Goal: Information Seeking & Learning: Learn about a topic

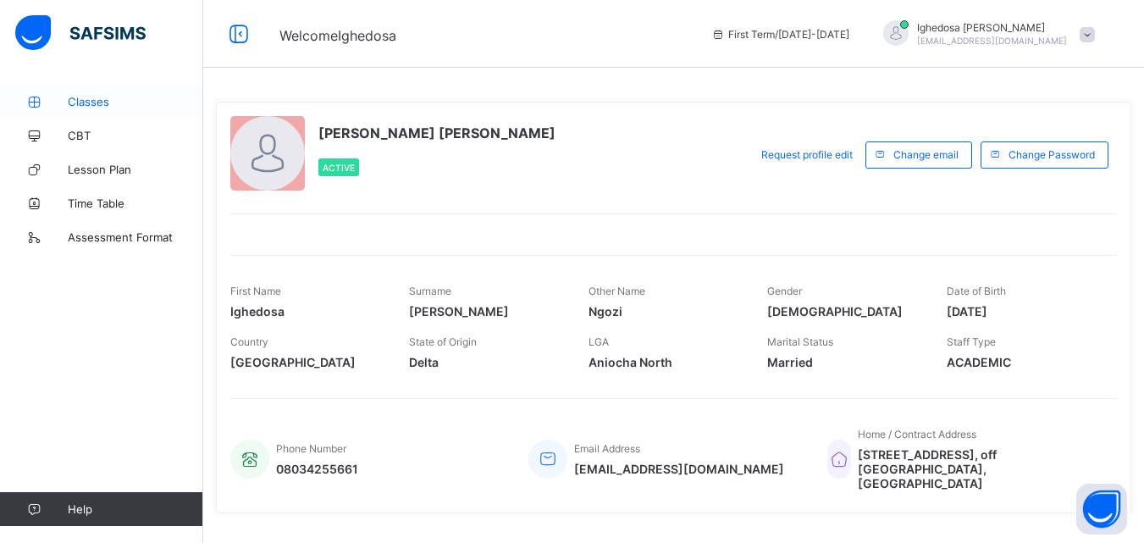
click at [80, 101] on span "Classes" at bounding box center [136, 102] width 136 height 14
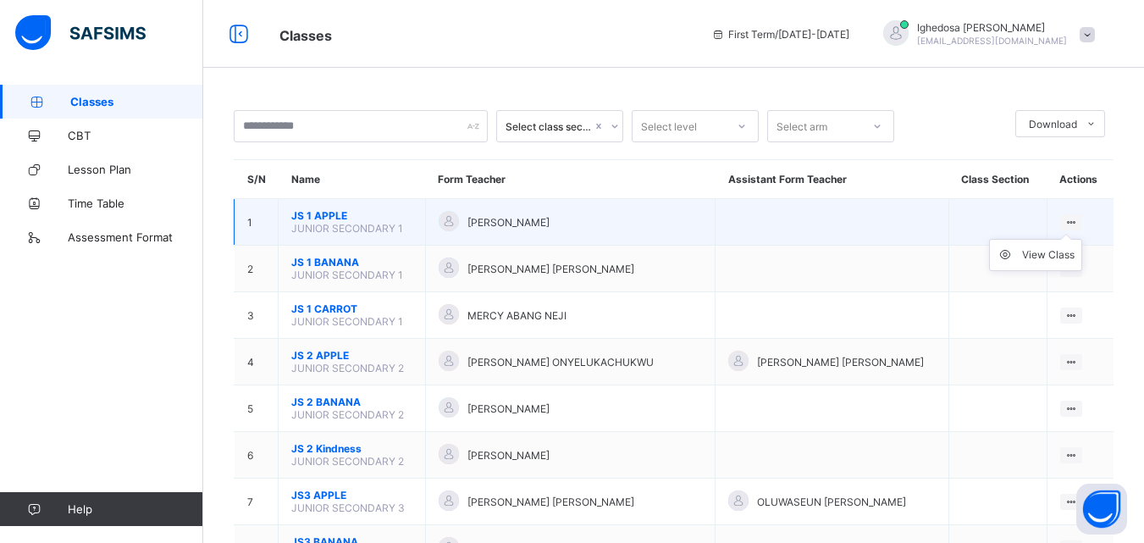
click at [1074, 239] on ul "View Class" at bounding box center [1035, 255] width 93 height 32
click at [1079, 239] on ul "View Class" at bounding box center [1035, 255] width 93 height 32
click at [1051, 262] on div "View Class" at bounding box center [1048, 254] width 53 height 17
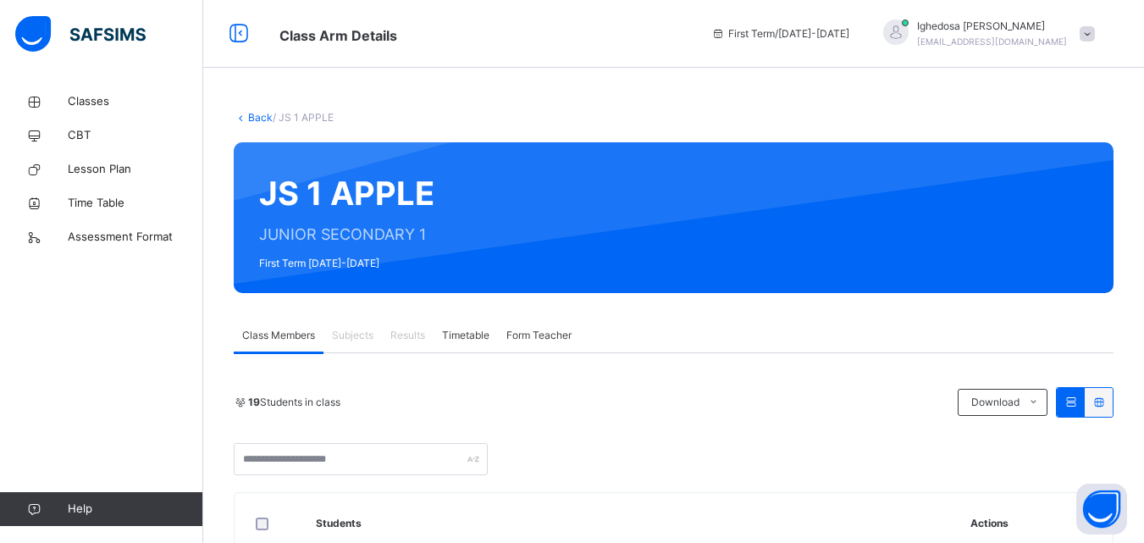
click at [804, 334] on div "Class Members Subjects Results Timetable Form Teacher" at bounding box center [674, 335] width 880 height 35
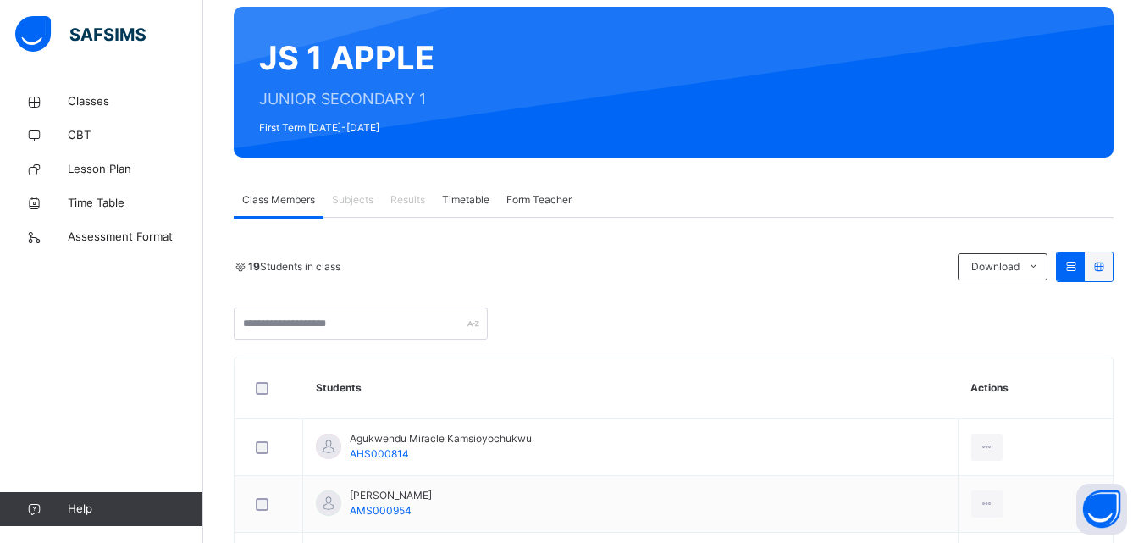
scroll to position [169, 0]
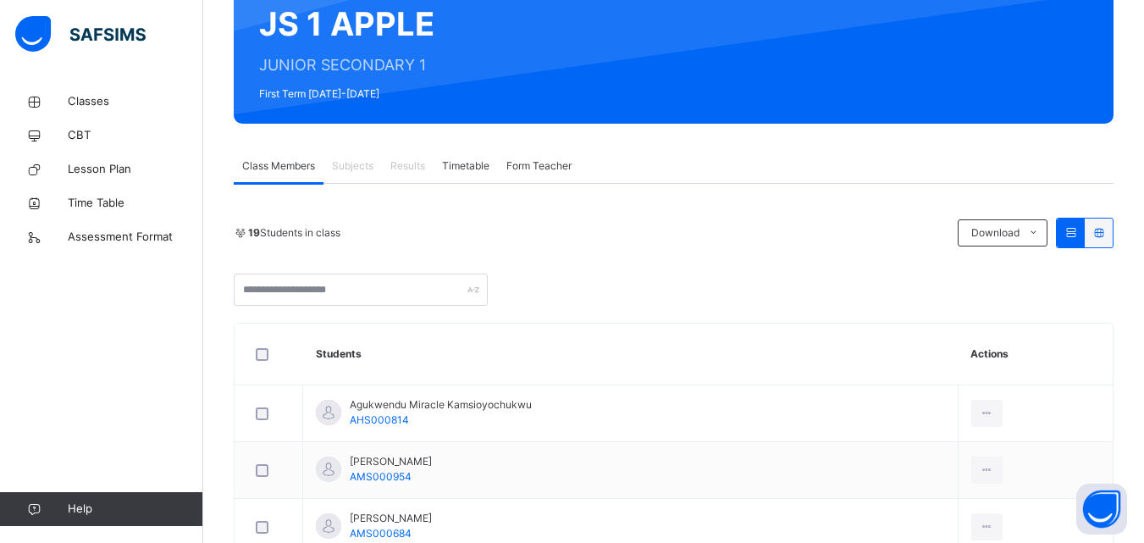
click at [359, 174] on div "Subjects" at bounding box center [353, 166] width 58 height 34
click at [563, 167] on span "Form Teacher" at bounding box center [538, 165] width 65 height 15
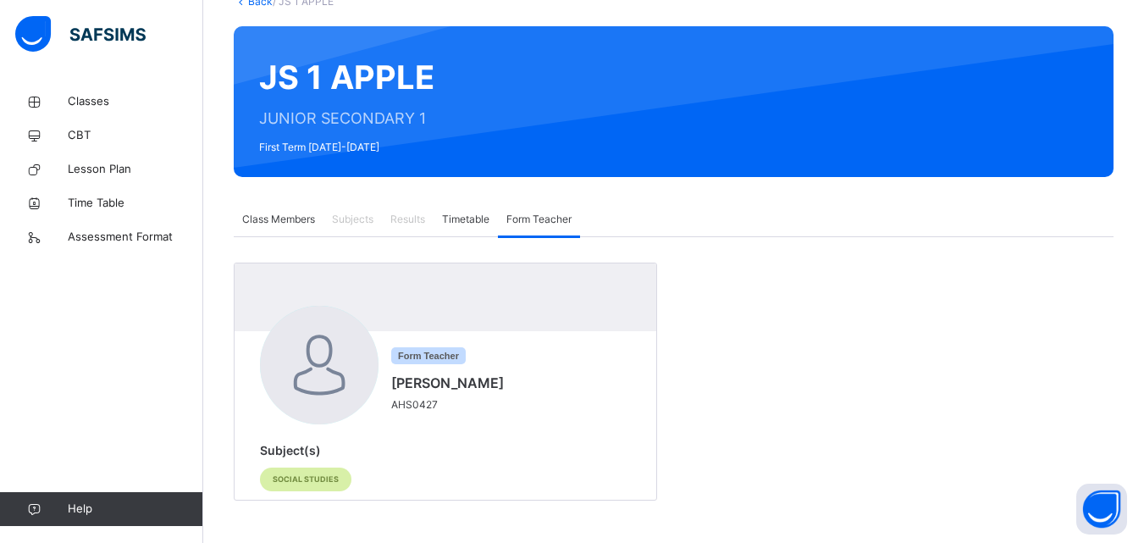
click at [357, 219] on span "Subjects" at bounding box center [353, 219] width 42 height 15
click at [414, 226] on span "Results" at bounding box center [407, 219] width 35 height 15
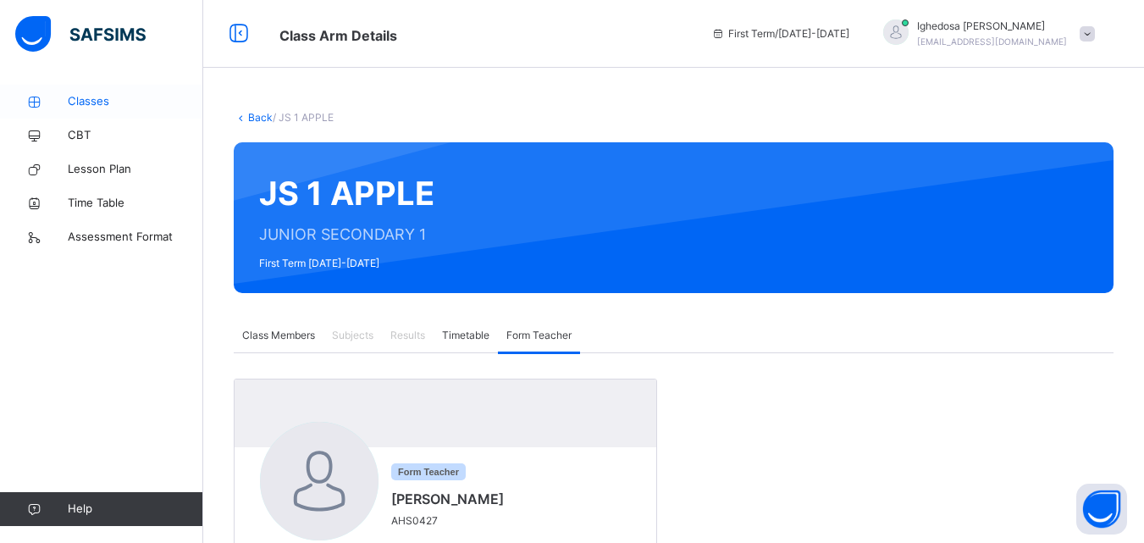
click at [115, 113] on link "Classes" at bounding box center [101, 102] width 203 height 34
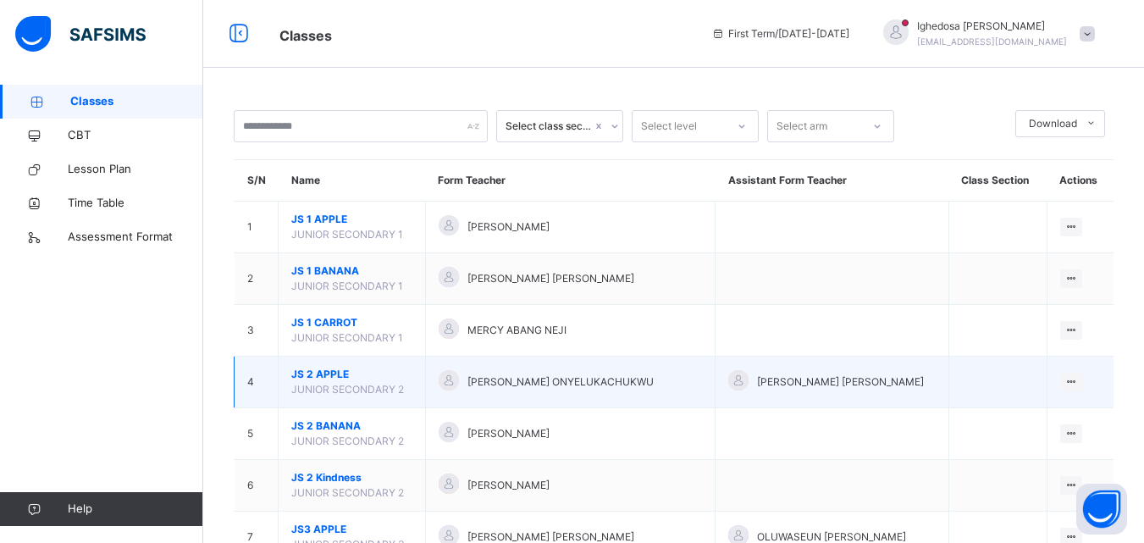
click at [1039, 401] on td at bounding box center [998, 383] width 98 height 52
click at [1065, 418] on div "View Class" at bounding box center [1048, 415] width 53 height 17
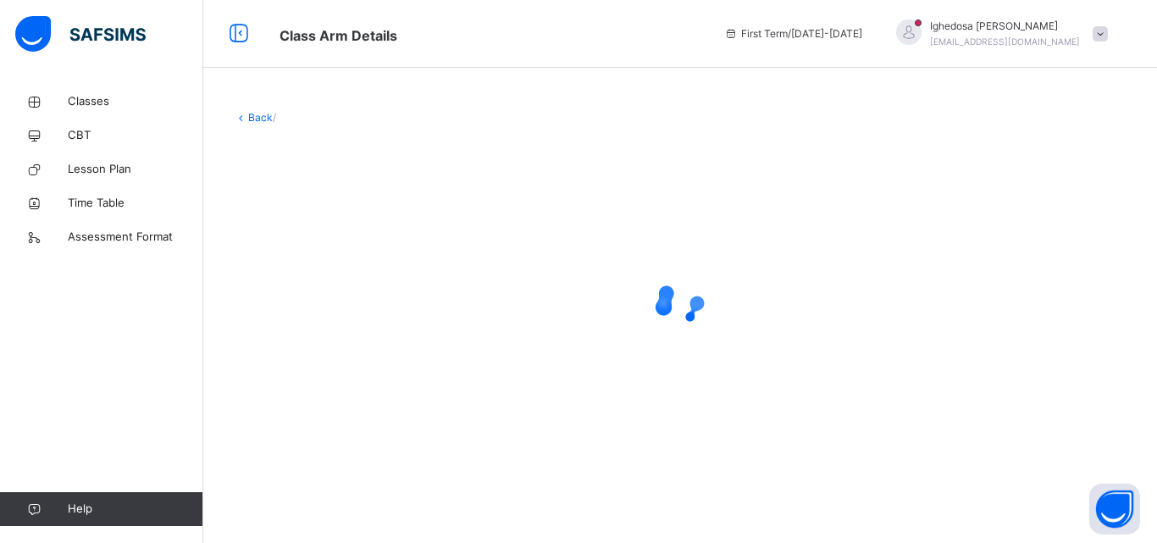
click at [1065, 418] on div at bounding box center [680, 303] width 893 height 322
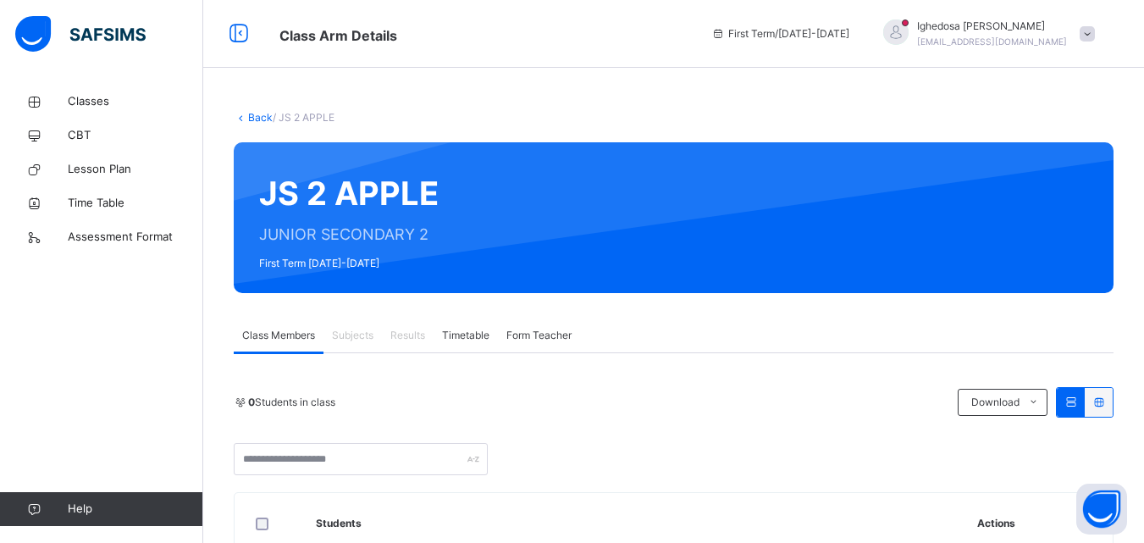
click at [362, 341] on span "Subjects" at bounding box center [353, 335] width 42 height 15
click at [406, 340] on span "Results" at bounding box center [407, 335] width 35 height 15
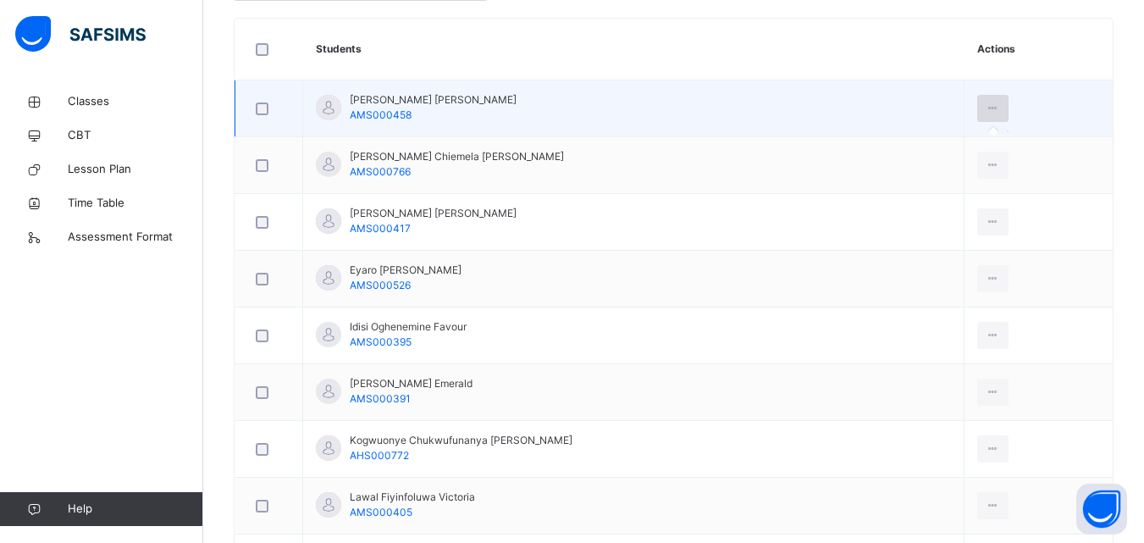
click at [986, 106] on icon at bounding box center [993, 108] width 14 height 15
click at [988, 111] on icon at bounding box center [993, 108] width 14 height 15
click at [989, 119] on div at bounding box center [992, 108] width 31 height 27
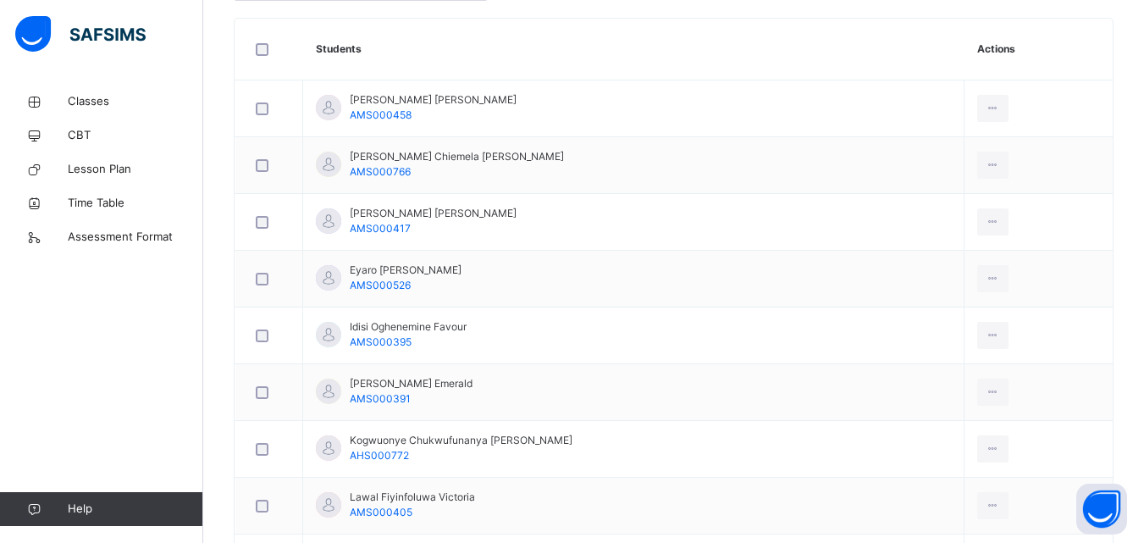
scroll to position [0, 0]
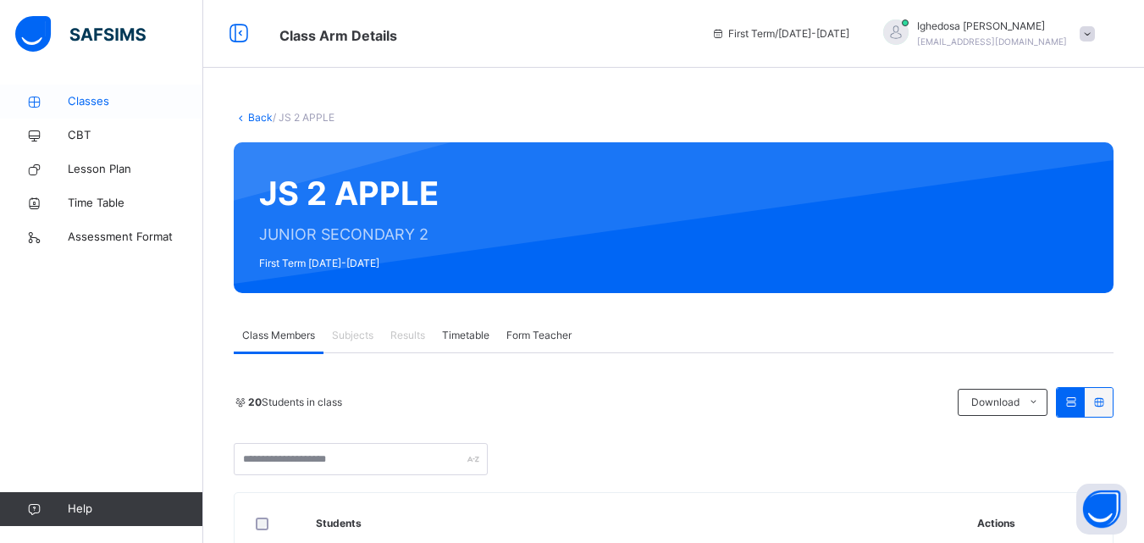
click at [94, 97] on span "Classes" at bounding box center [136, 101] width 136 height 17
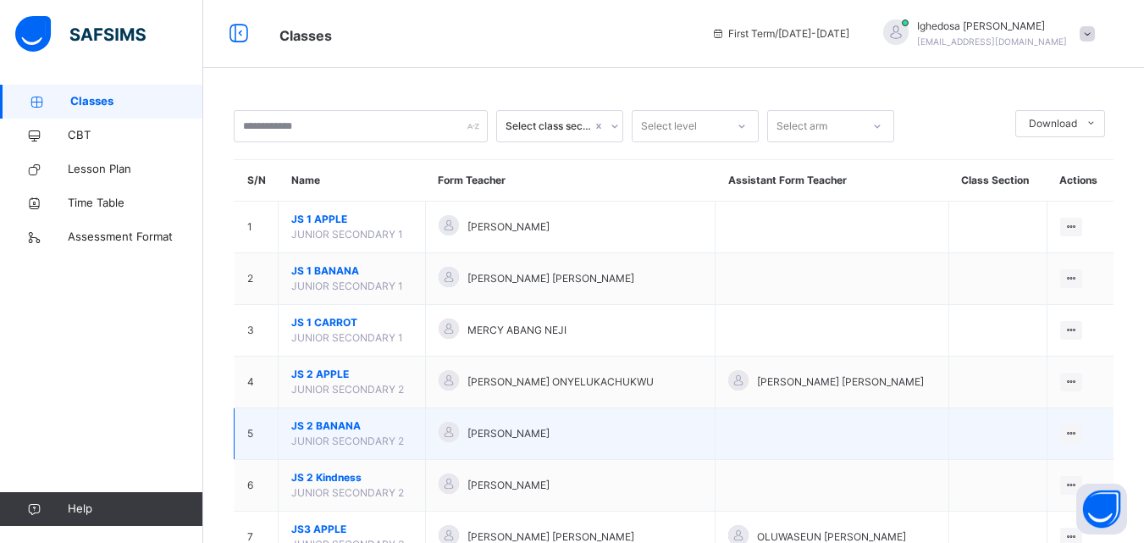
click at [773, 446] on td at bounding box center [833, 434] width 234 height 52
click at [1076, 435] on icon at bounding box center [1072, 433] width 14 height 13
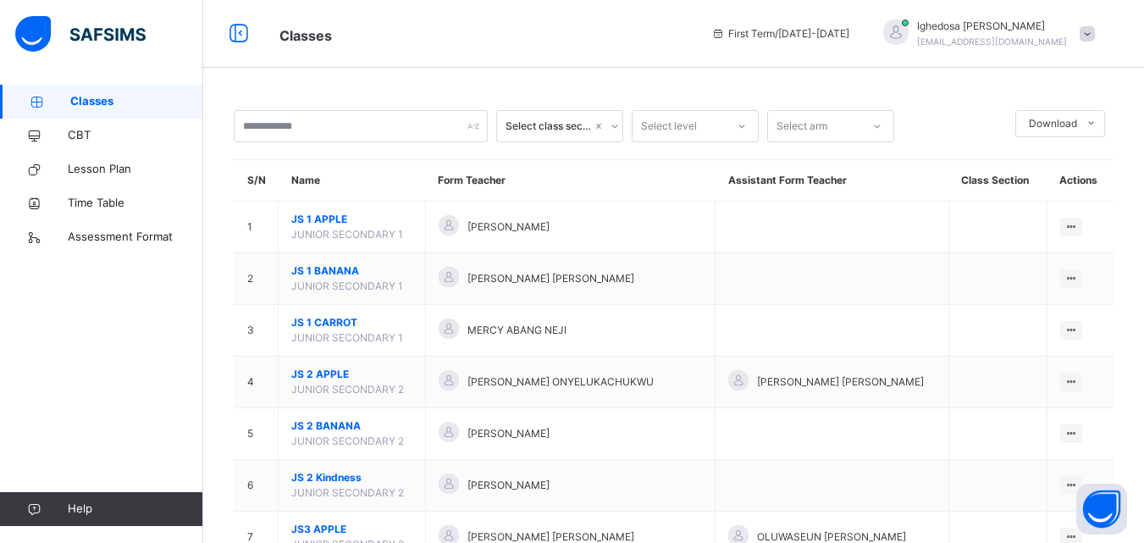
scroll to position [321, 0]
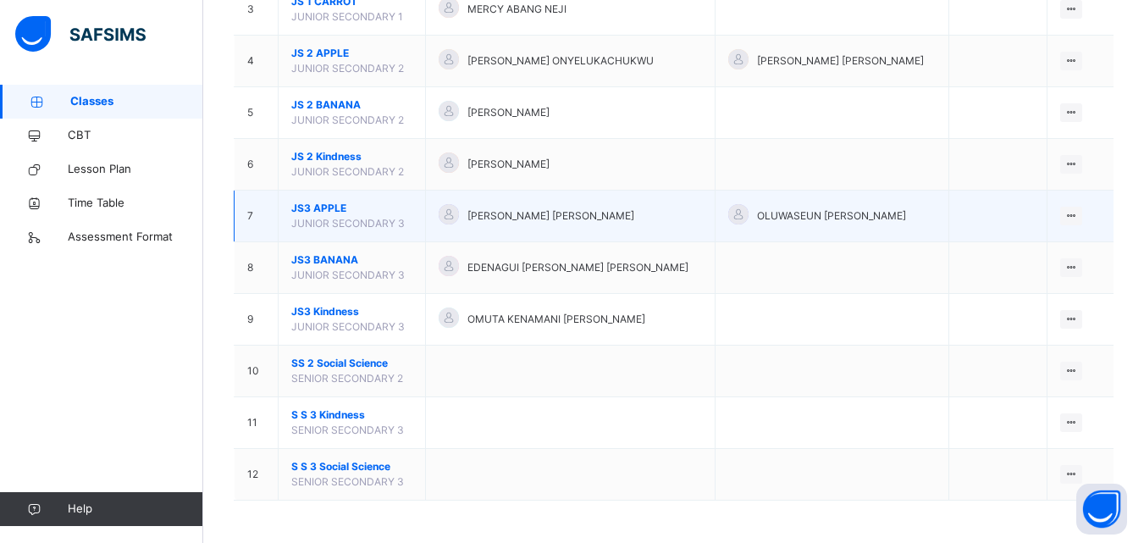
click at [925, 226] on div "OLUWASEUN [PERSON_NAME]" at bounding box center [832, 216] width 208 height 25
click at [1078, 234] on ul "View Class" at bounding box center [1035, 250] width 93 height 32
click at [1041, 257] on div "View Class" at bounding box center [1048, 249] width 53 height 17
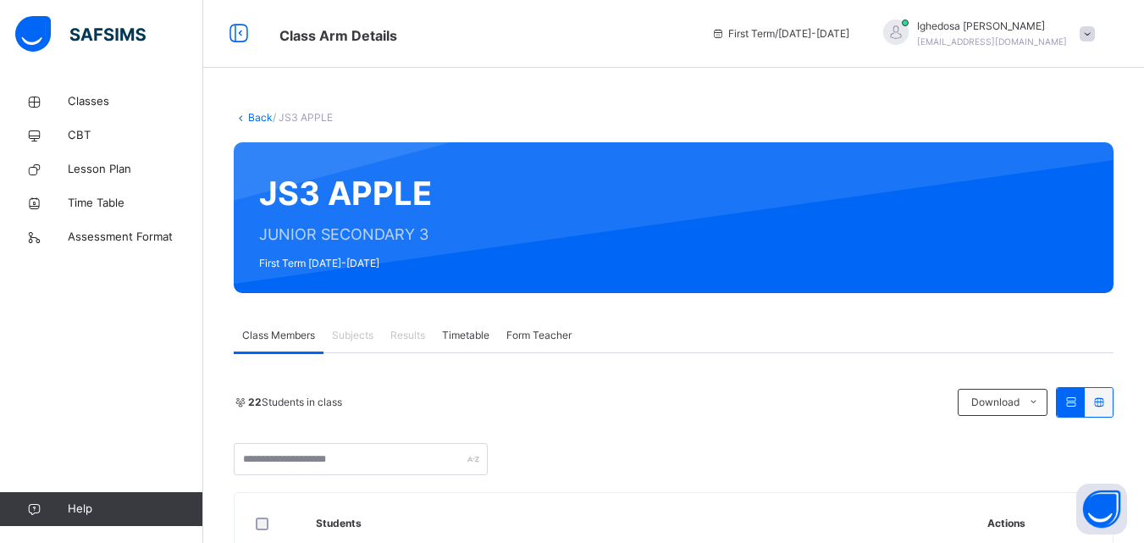
scroll to position [474, 0]
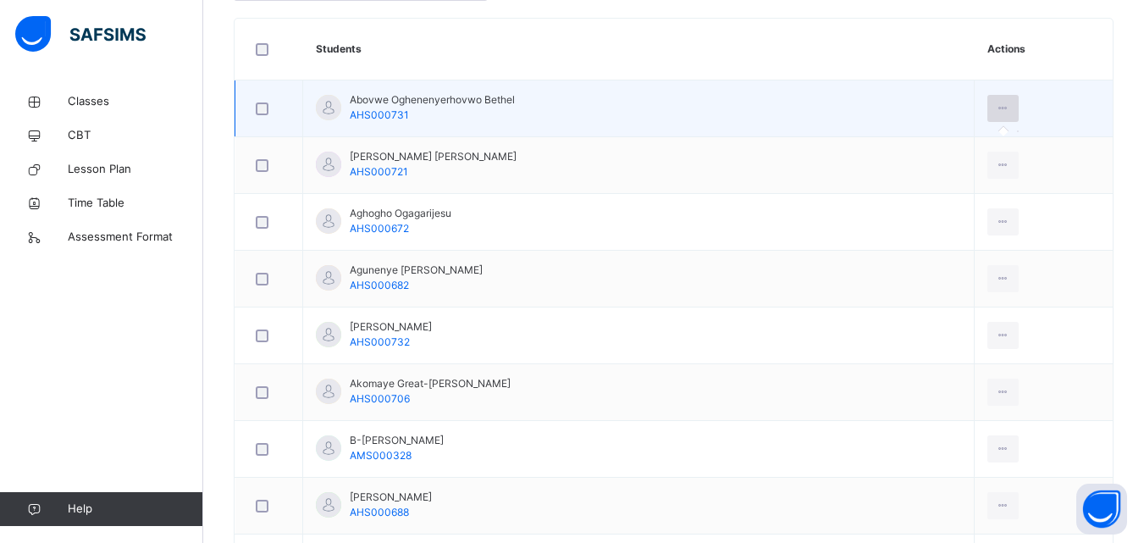
click at [999, 109] on icon at bounding box center [1003, 108] width 14 height 15
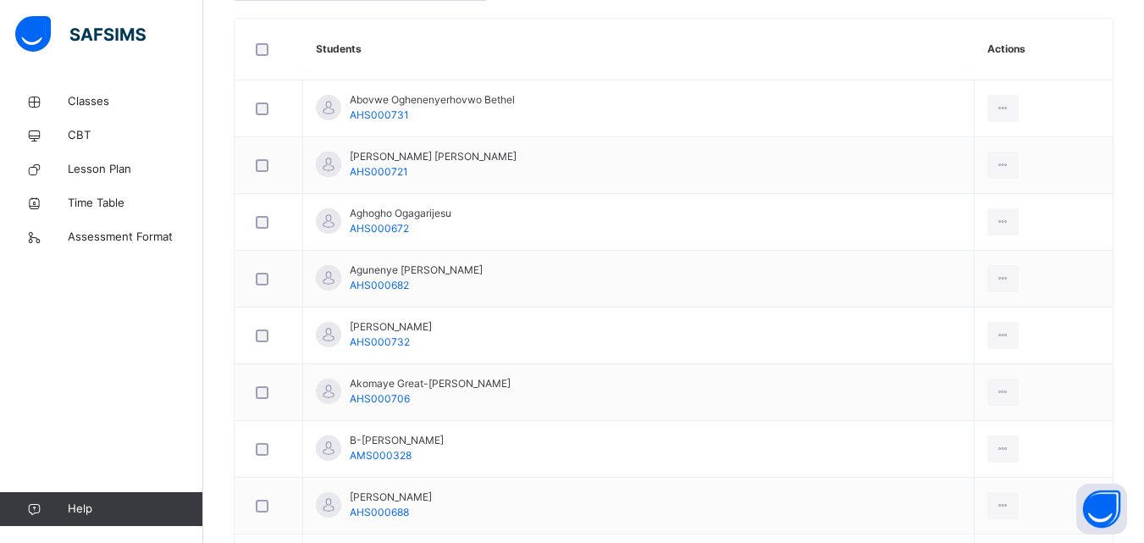
scroll to position [0, 0]
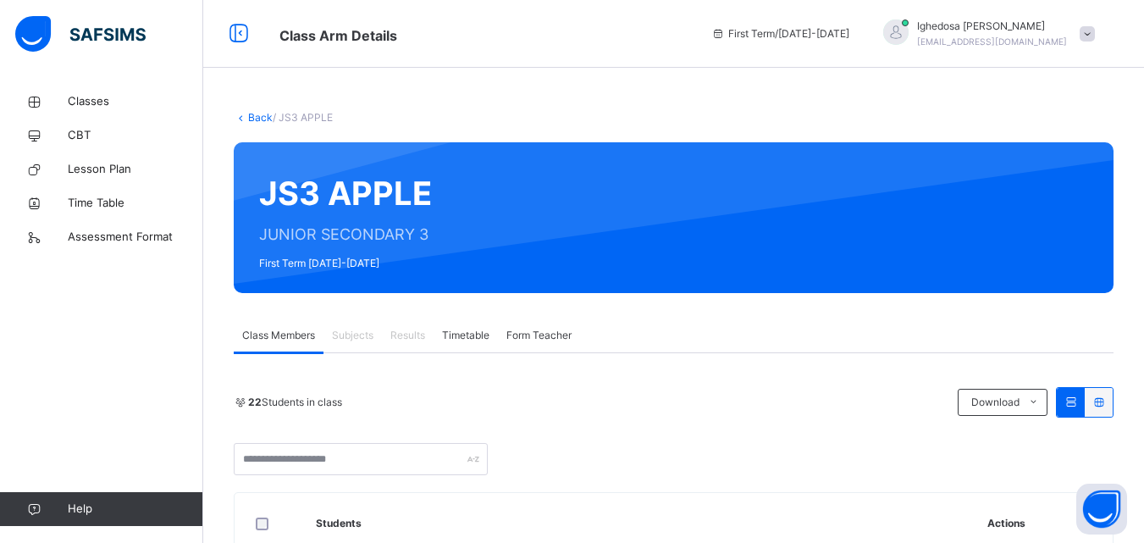
click at [1106, 405] on icon at bounding box center [1099, 402] width 14 height 13
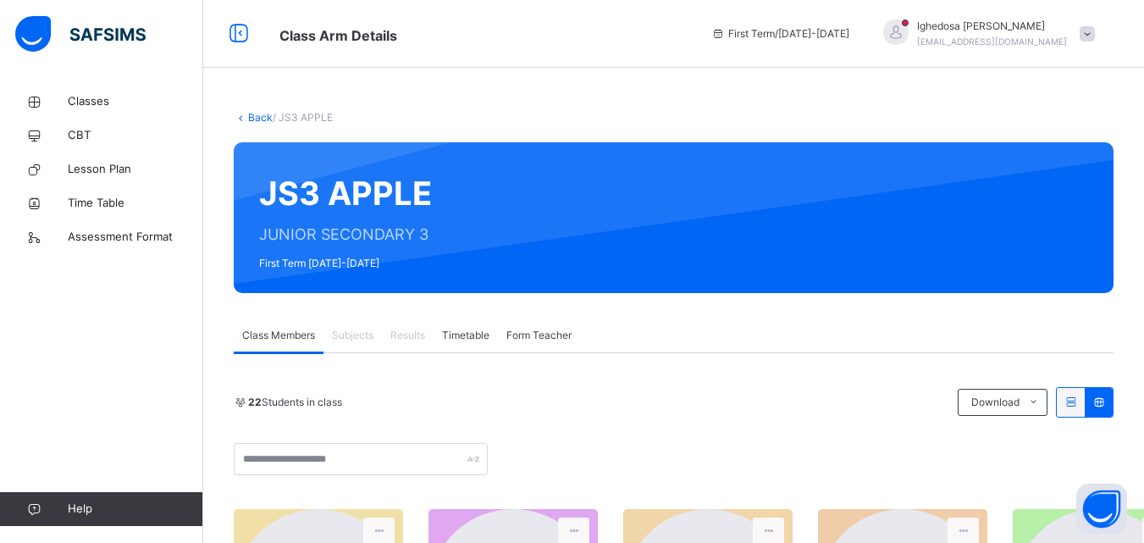
click at [1106, 407] on icon at bounding box center [1099, 402] width 14 height 13
click at [1010, 407] on span "Download" at bounding box center [995, 402] width 48 height 15
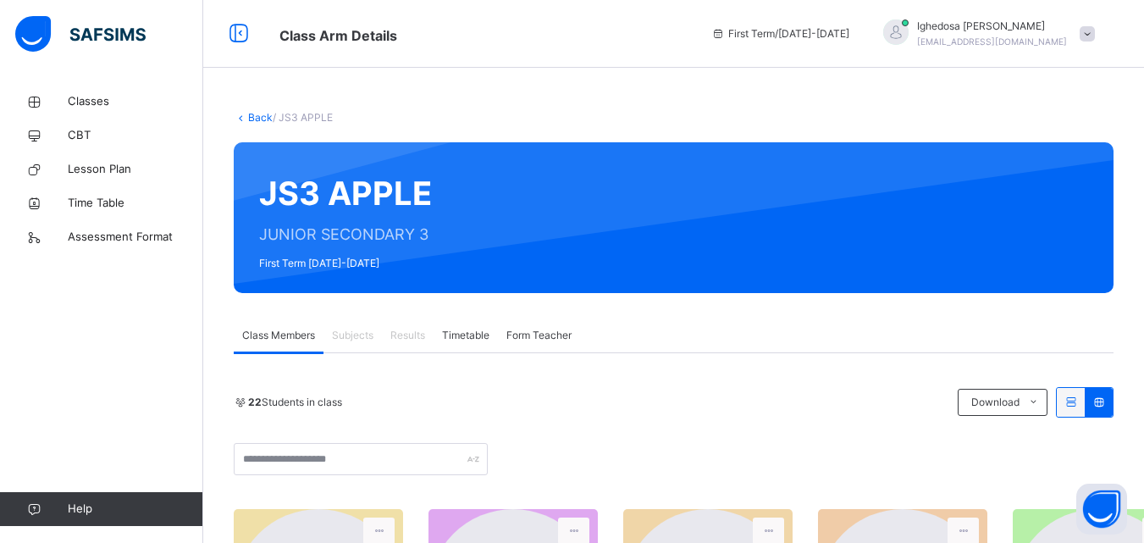
click at [1082, 410] on div at bounding box center [1071, 402] width 28 height 29
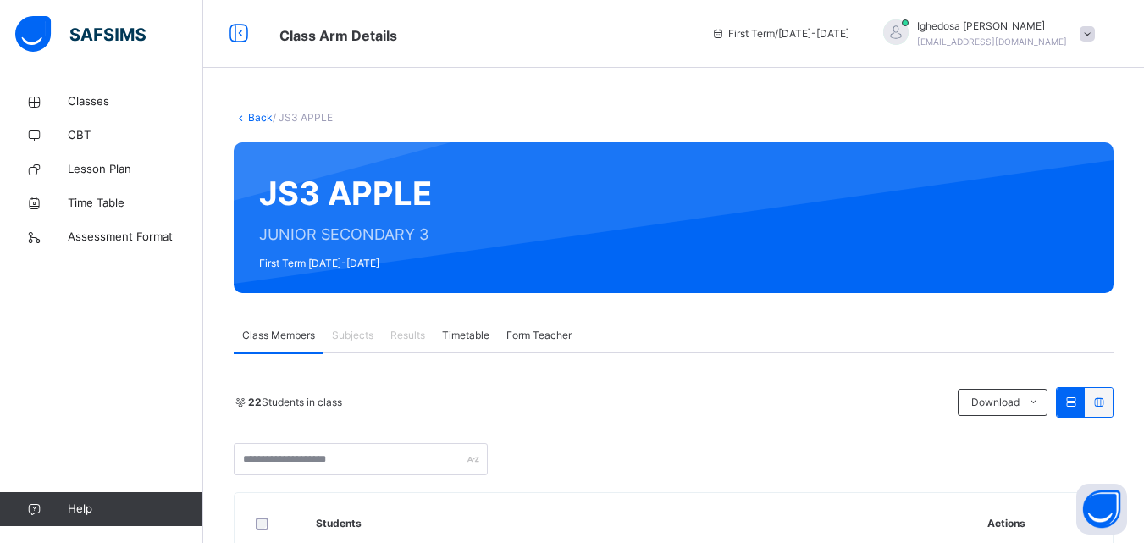
click at [1082, 410] on div at bounding box center [1071, 402] width 28 height 29
click at [1082, 409] on div at bounding box center [1071, 402] width 28 height 29
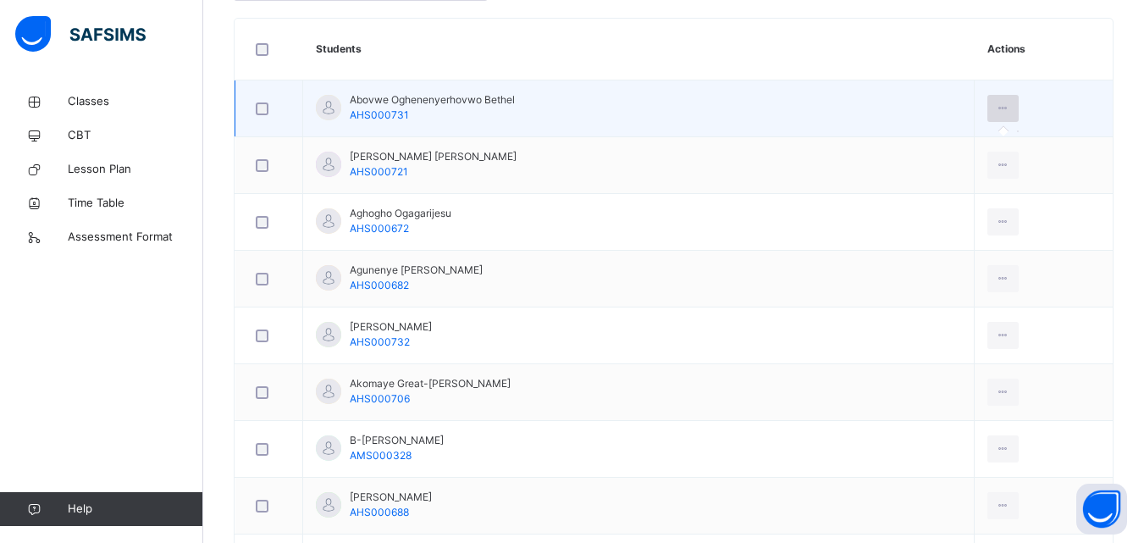
click at [996, 108] on icon at bounding box center [1003, 108] width 14 height 15
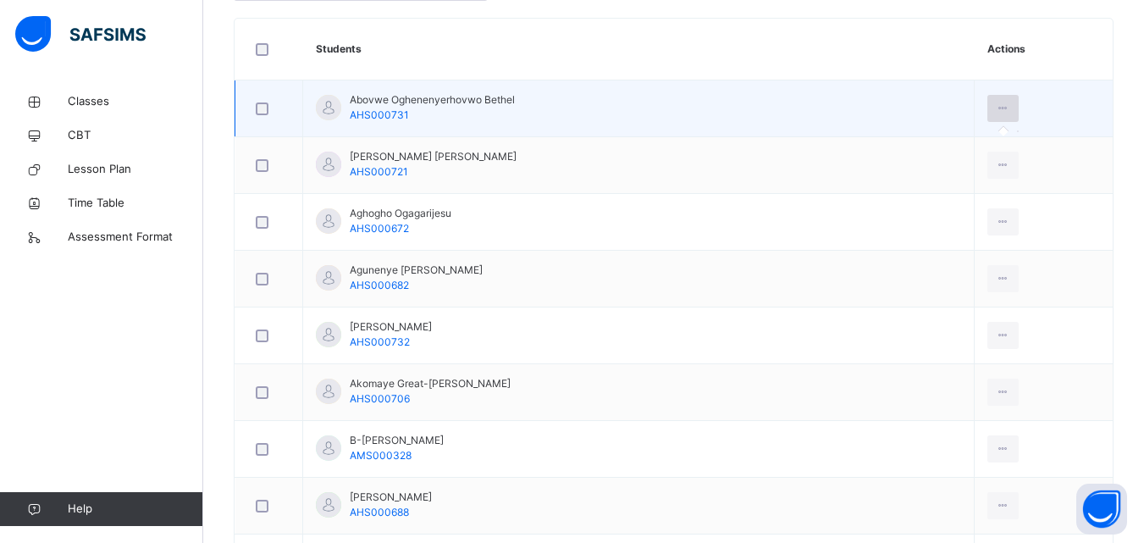
click at [996, 108] on icon at bounding box center [1003, 108] width 14 height 15
click at [999, 119] on div at bounding box center [1003, 108] width 31 height 27
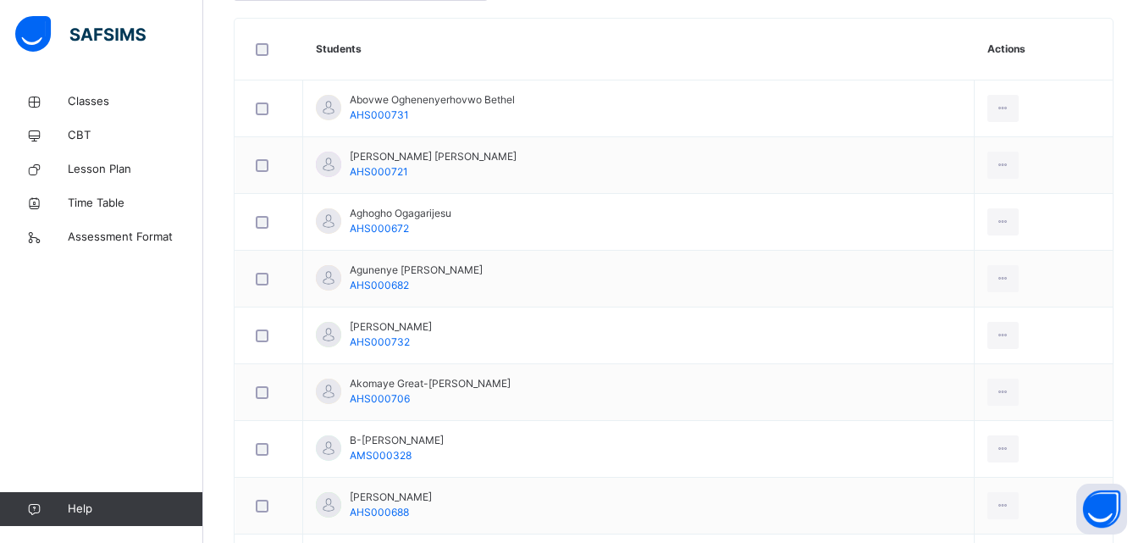
scroll to position [0, 0]
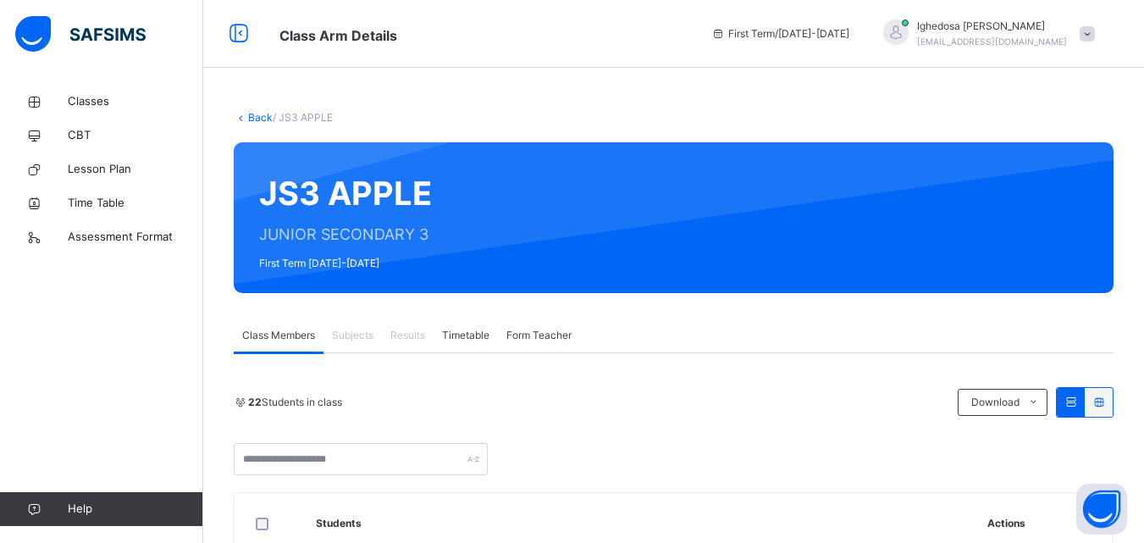
click at [1078, 402] on icon at bounding box center [1071, 402] width 14 height 13
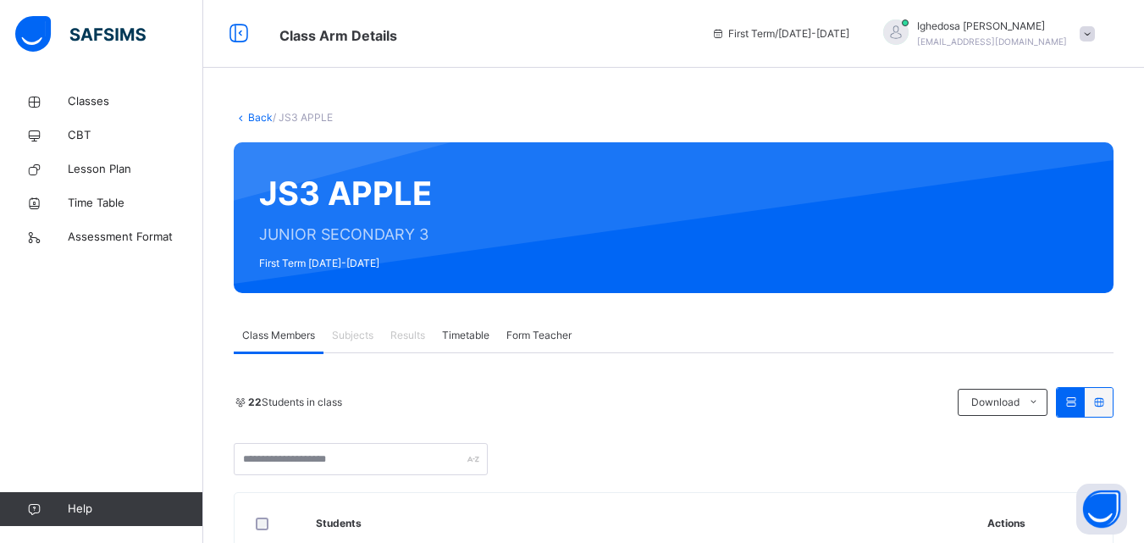
click at [1078, 402] on icon at bounding box center [1071, 402] width 14 height 13
drag, startPoint x: 1115, startPoint y: 403, endPoint x: 1142, endPoint y: 468, distance: 69.5
click at [1106, 403] on icon at bounding box center [1099, 402] width 14 height 13
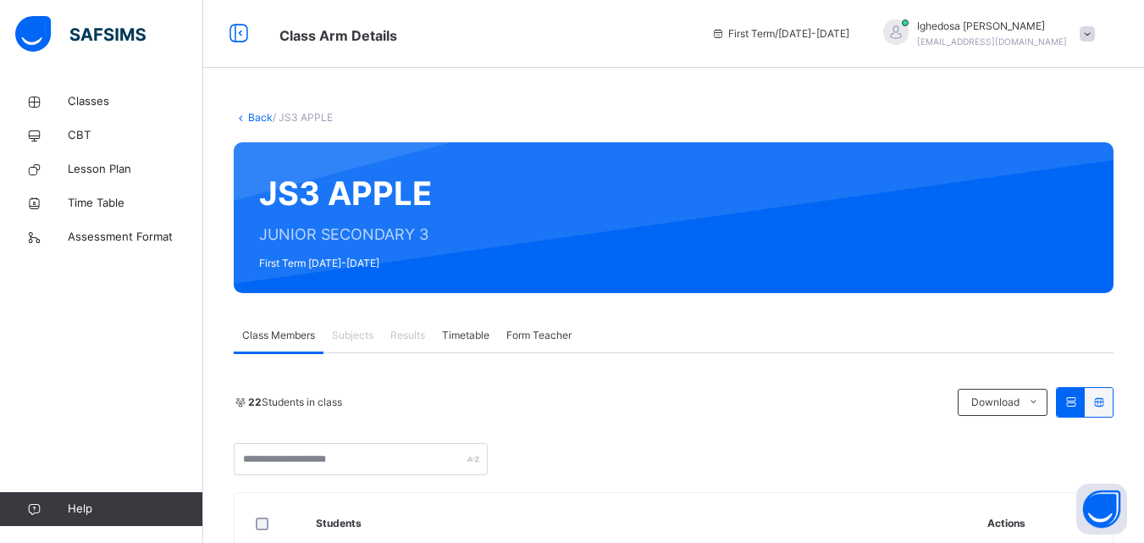
click at [1106, 403] on icon at bounding box center [1099, 402] width 14 height 13
click at [1106, 406] on icon at bounding box center [1099, 402] width 14 height 13
click at [1114, 440] on div "22 Students in class Download Pdf Report Excel Report" at bounding box center [674, 431] width 880 height 88
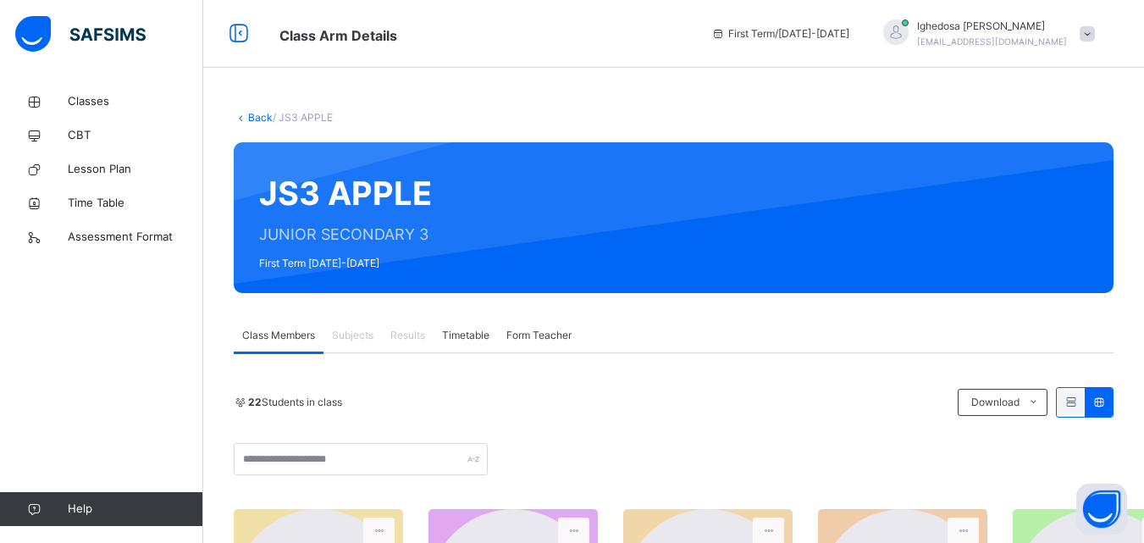
click at [242, 119] on icon at bounding box center [241, 117] width 14 height 13
click at [240, 117] on icon at bounding box center [241, 117] width 14 height 13
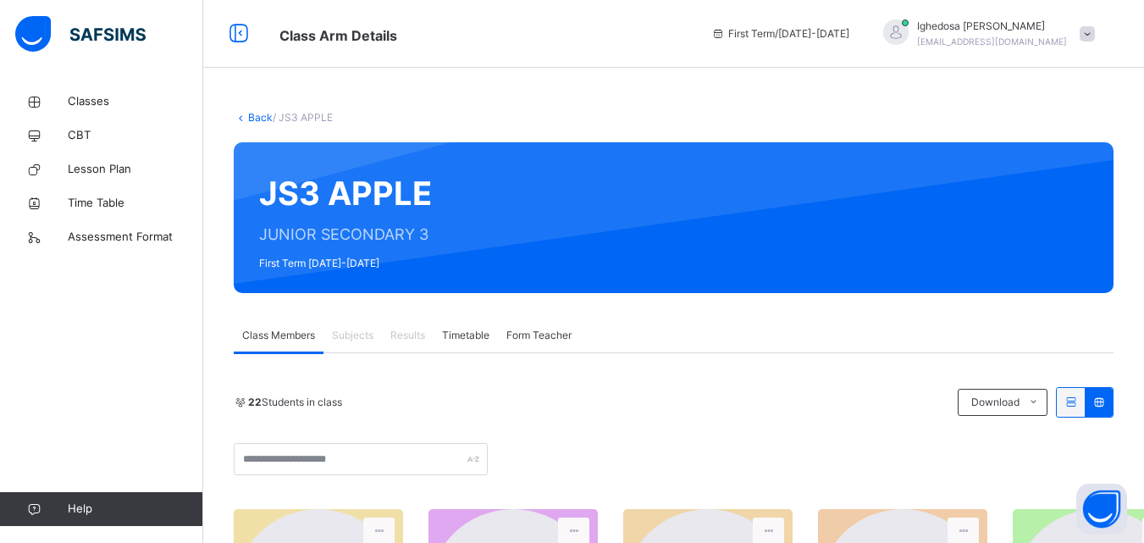
click at [240, 117] on icon at bounding box center [241, 117] width 14 height 13
click at [265, 120] on link "Back" at bounding box center [260, 117] width 25 height 13
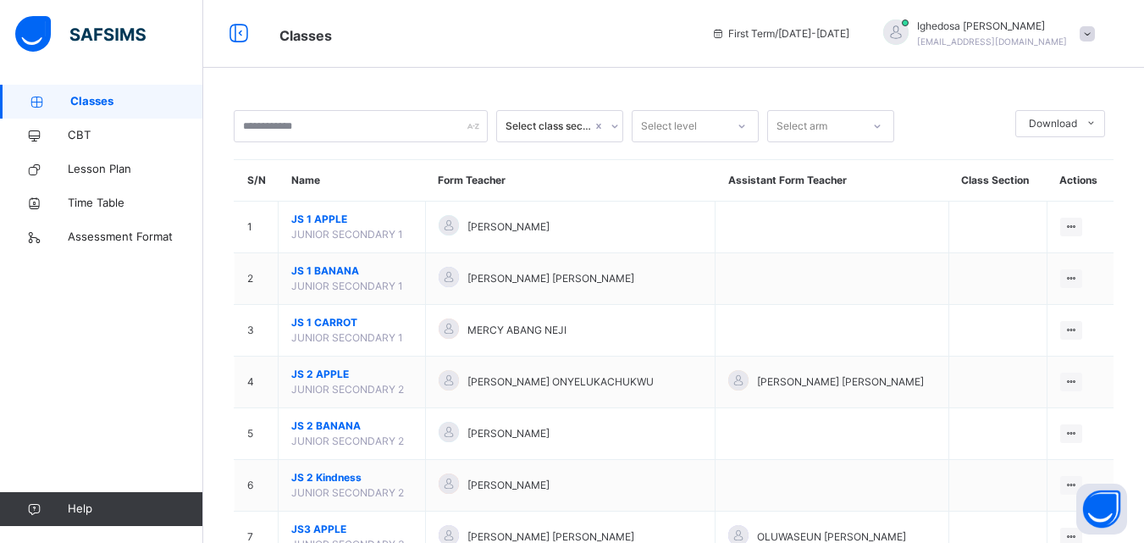
scroll to position [321, 0]
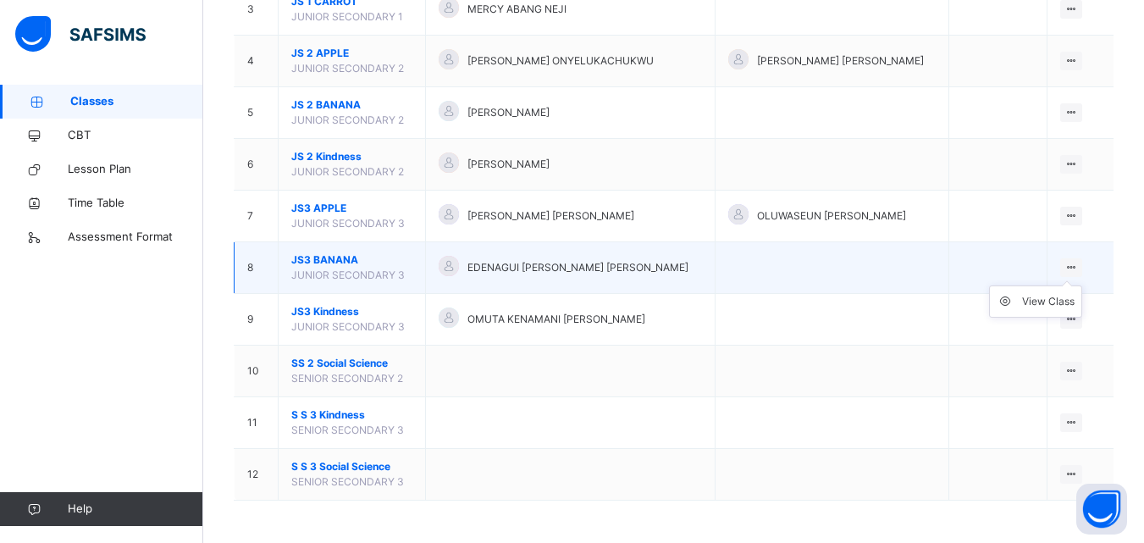
click at [1079, 285] on ul "View Class" at bounding box center [1035, 301] width 93 height 32
click at [1078, 268] on icon at bounding box center [1072, 267] width 14 height 13
click at [1054, 299] on div "View Class" at bounding box center [1048, 301] width 53 height 17
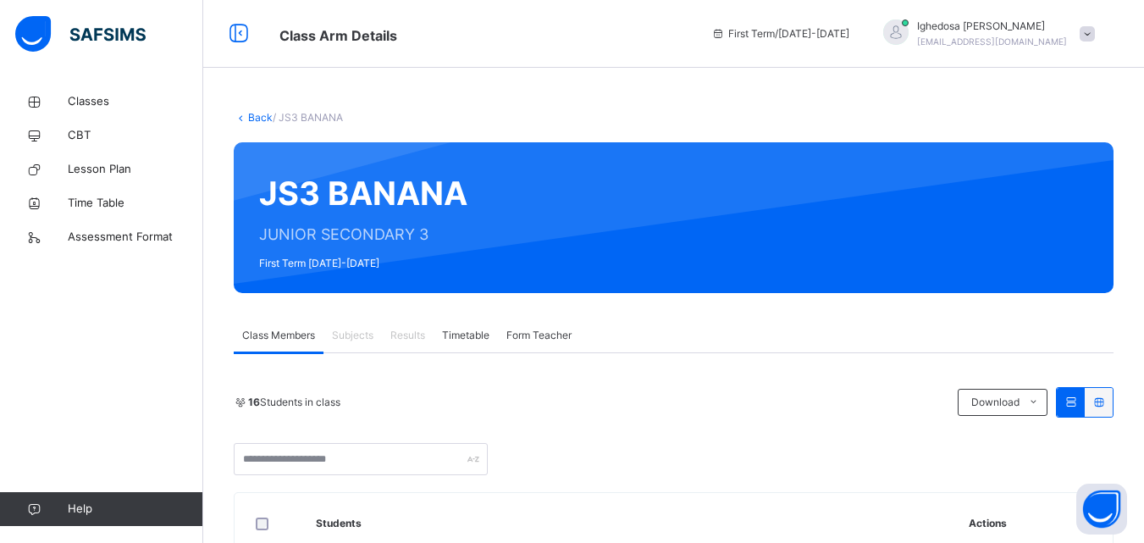
click at [733, 431] on div "16 Students in class Download Pdf Report Excel Report" at bounding box center [674, 431] width 880 height 88
click at [736, 433] on div "16 Students in class Download Pdf Report Excel Report" at bounding box center [674, 431] width 880 height 88
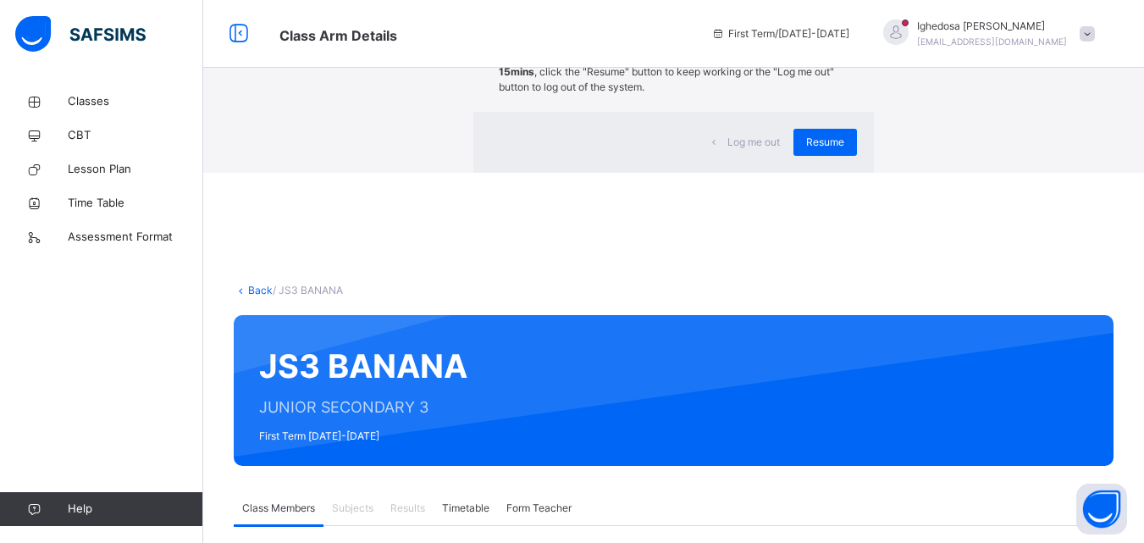
click at [841, 53] on div "×" at bounding box center [849, 35] width 16 height 36
